Goal: Browse casually: Explore the website without a specific task or goal

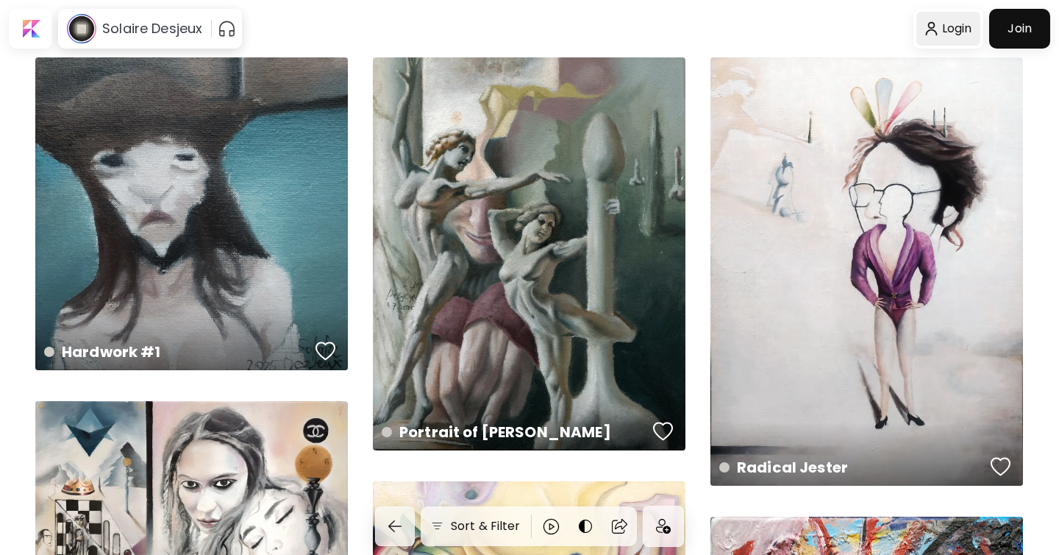
click at [949, 33] on div at bounding box center [948, 29] width 64 height 34
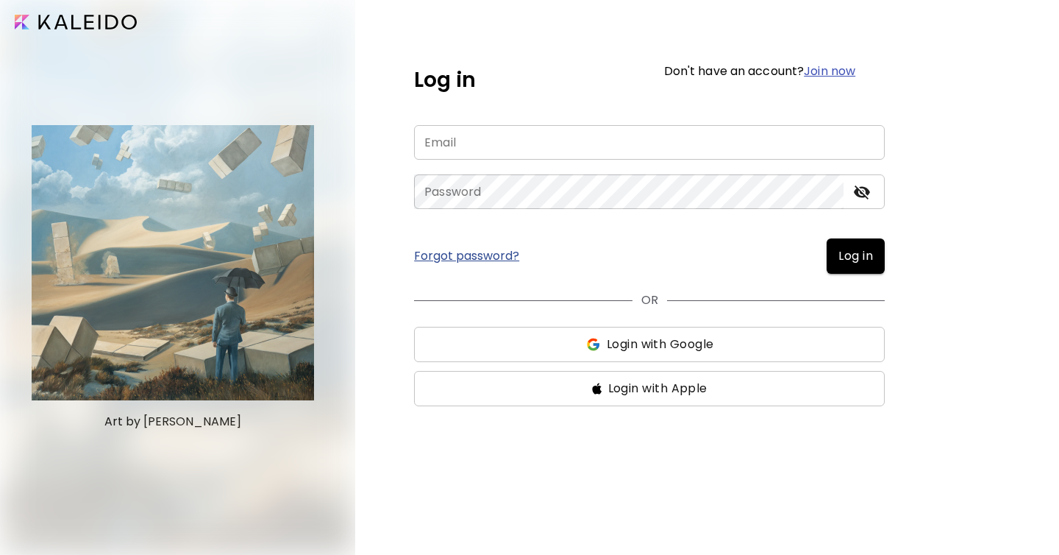
type input "**********"
click at [827, 265] on button "Log in" at bounding box center [856, 255] width 58 height 35
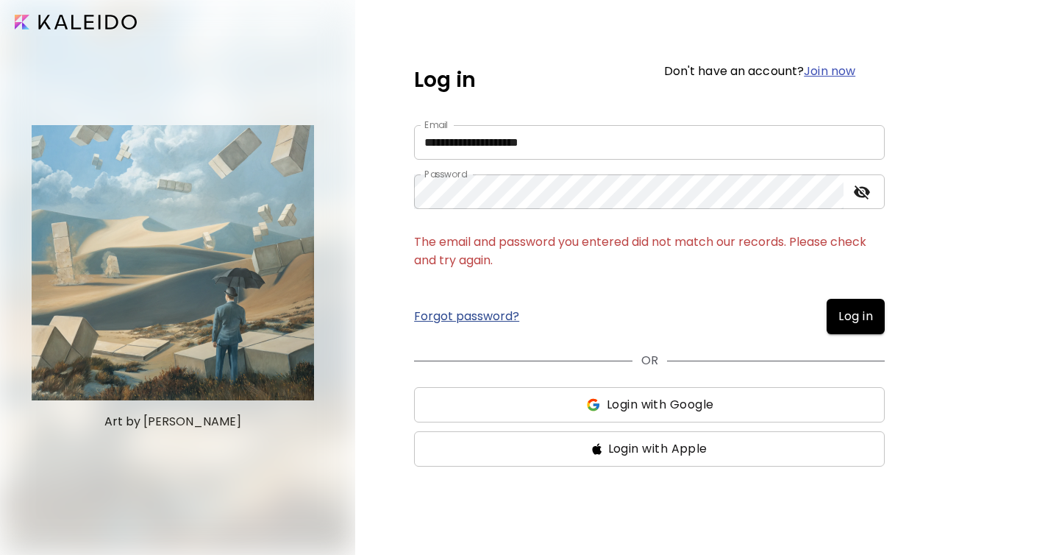
click at [650, 399] on span "Login with Google" at bounding box center [660, 405] width 107 height 18
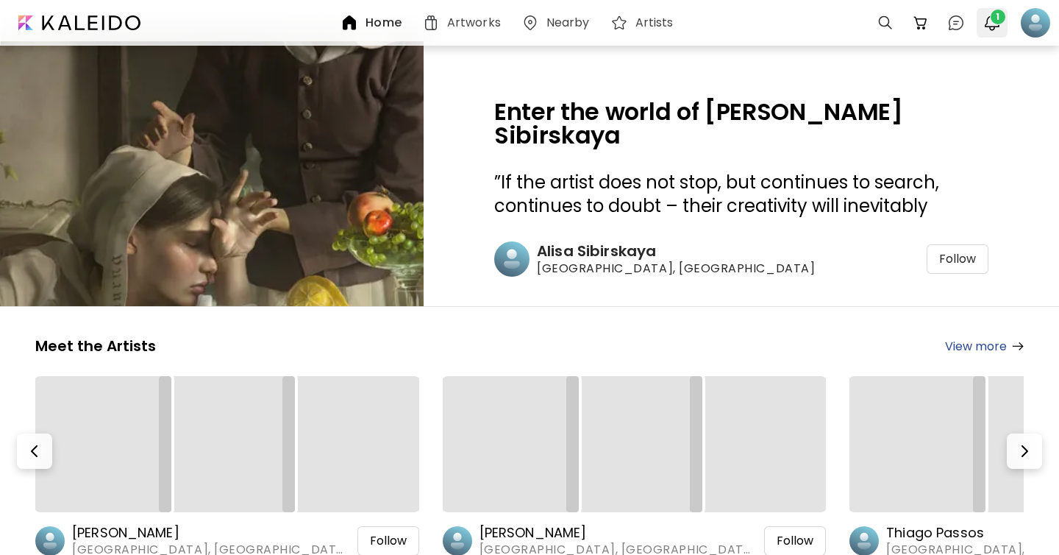
click at [990, 24] on img "button" at bounding box center [992, 23] width 18 height 18
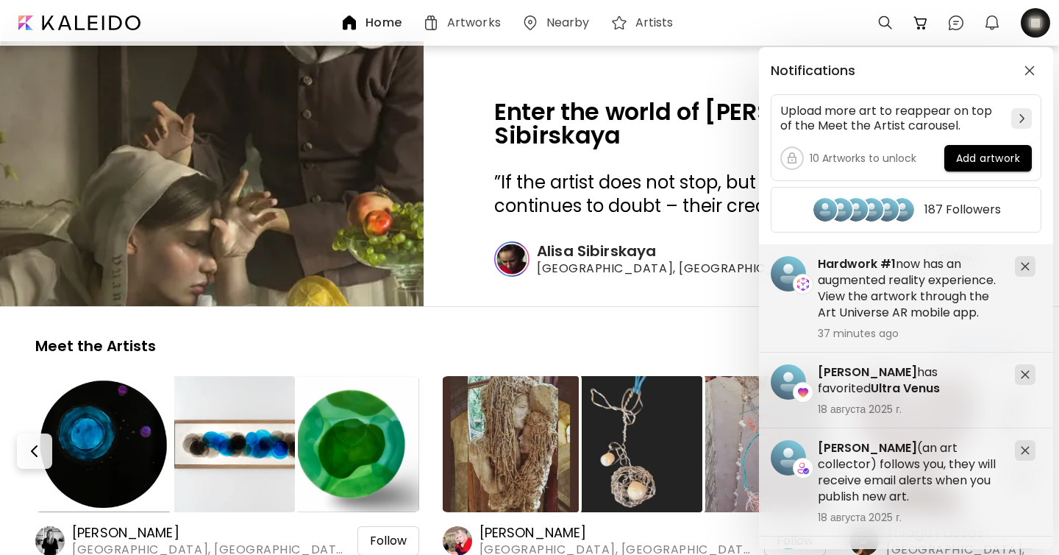
click at [985, 26] on div "Notifications Upload more art to reappear on top of the Meet the Artist carouse…" at bounding box center [529, 277] width 1059 height 555
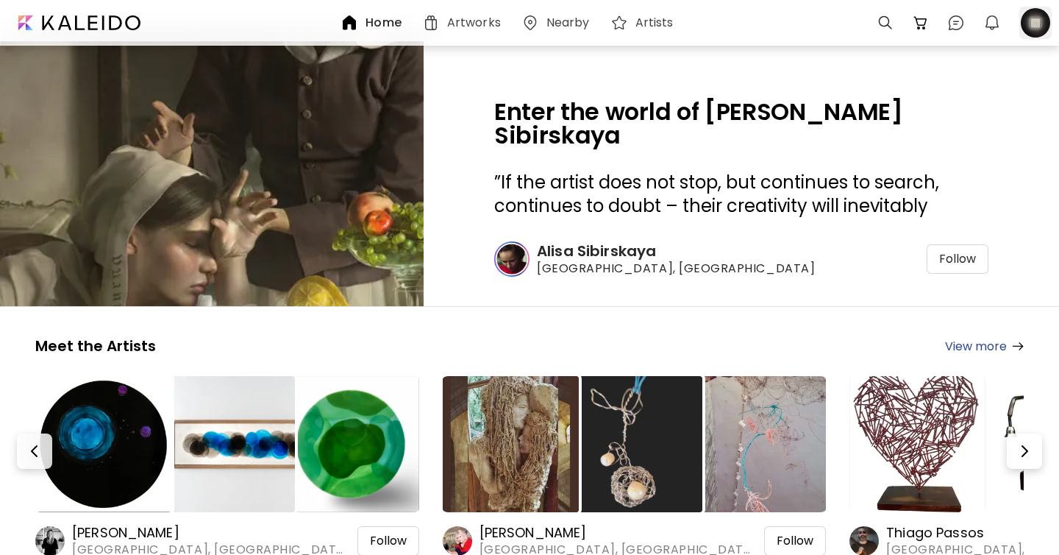
click at [1034, 38] on div at bounding box center [1035, 23] width 32 height 32
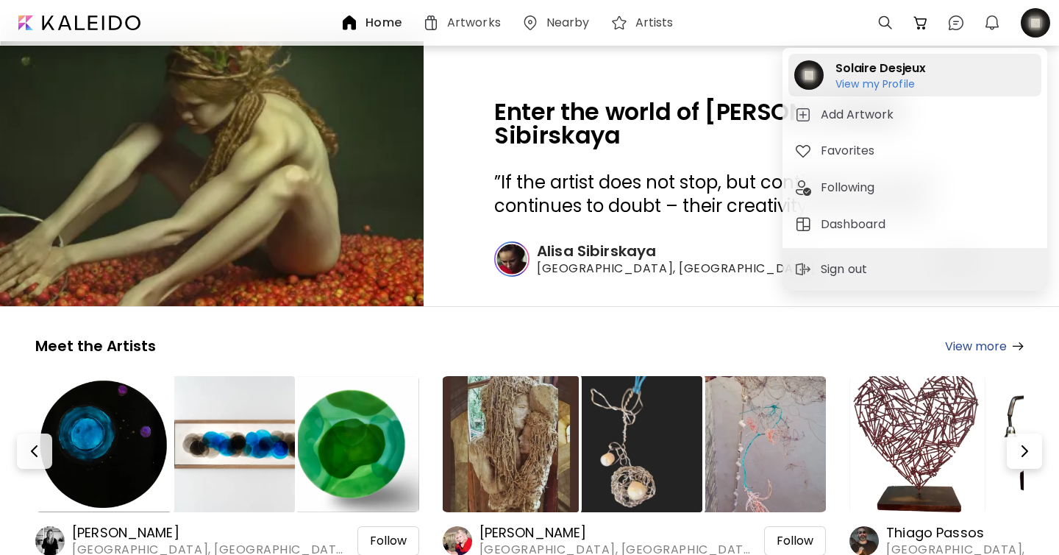
click at [829, 88] on div "Solaire Desjeux View my Profile View my Profile" at bounding box center [914, 75] width 253 height 43
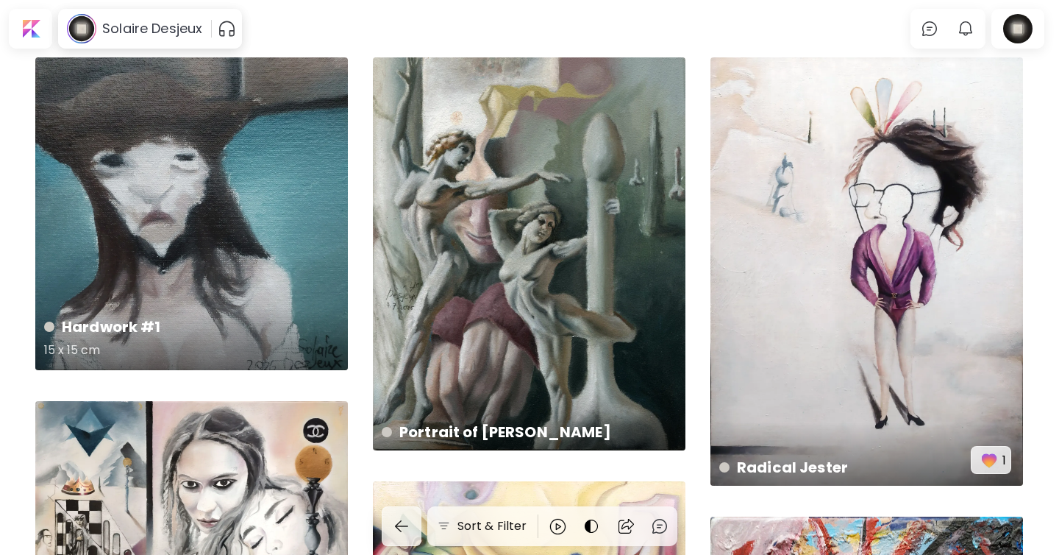
click at [222, 223] on div "Hardwork #1 15 x 15 cm" at bounding box center [191, 213] width 313 height 313
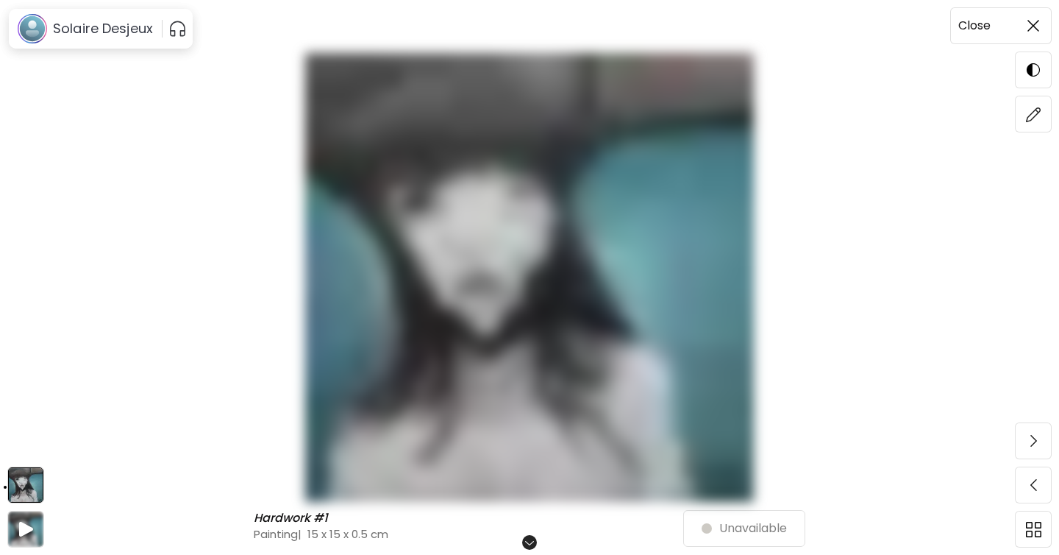
click at [1015, 21] on div "Close" at bounding box center [983, 25] width 65 height 19
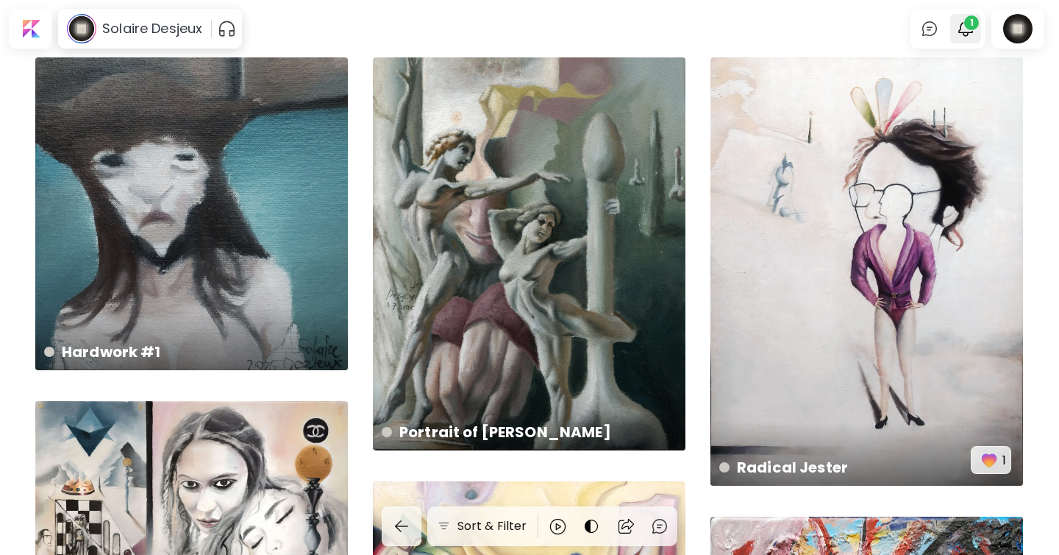
click at [973, 35] on img "button" at bounding box center [966, 29] width 18 height 18
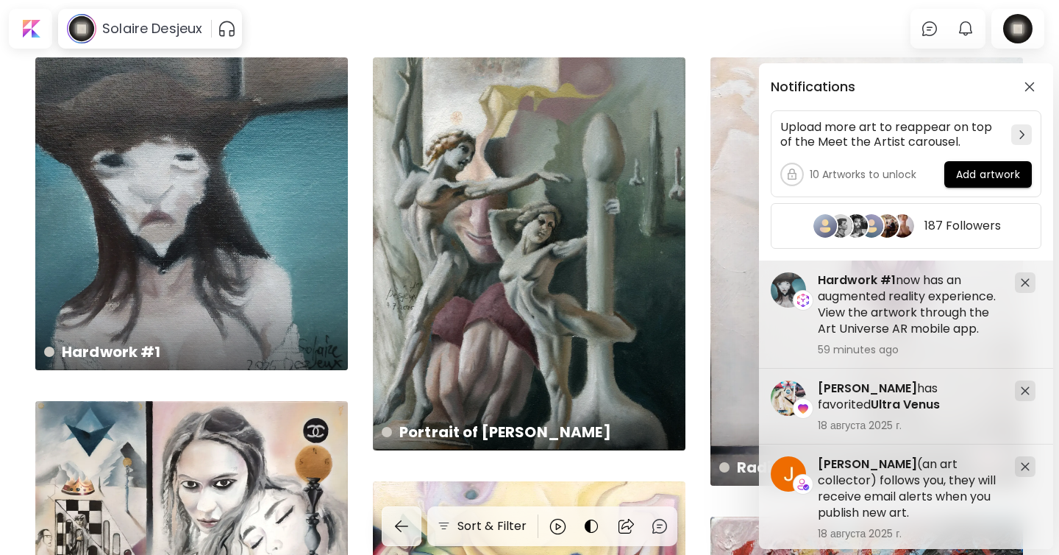
click at [356, 323] on div "Notifications Upload more art to reappear on top of the Meet the Artist carouse…" at bounding box center [529, 277] width 1059 height 555
